Goal: Task Accomplishment & Management: Use online tool/utility

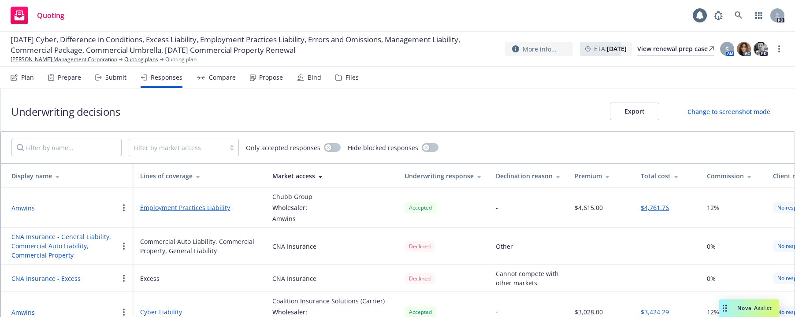
scroll to position [241, 0]
